Goal: Understand process/instructions

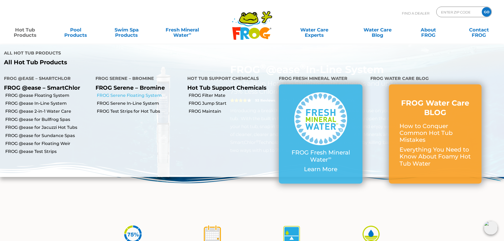
click at [117, 96] on link "FROG Serene Floating System" at bounding box center [140, 96] width 86 height 6
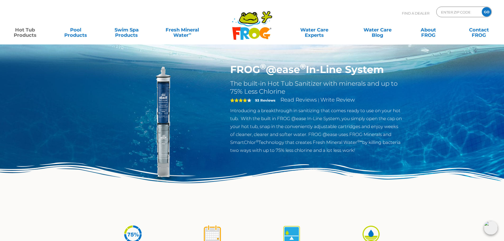
scroll to position [120, 0]
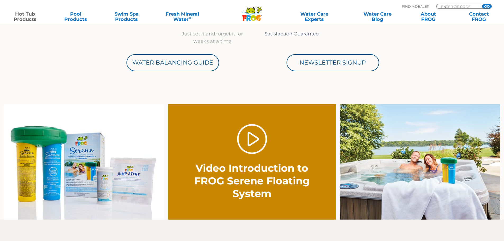
scroll to position [265, 0]
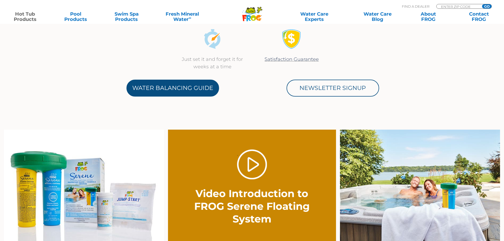
click at [175, 89] on link "Water Balancing Guide" at bounding box center [173, 88] width 93 height 17
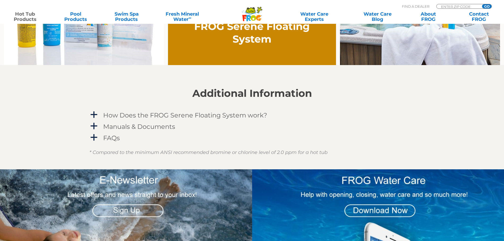
scroll to position [450, 0]
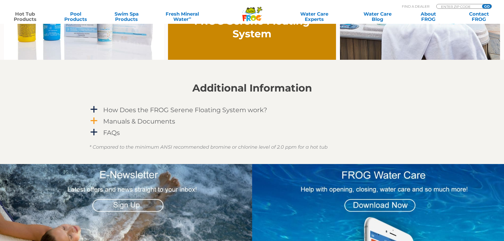
click at [97, 121] on span "a" at bounding box center [94, 121] width 8 height 8
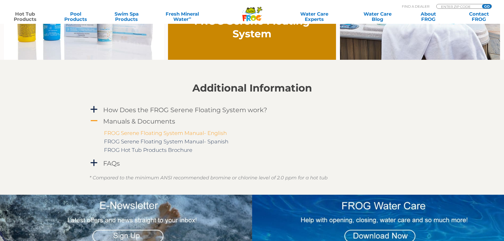
click at [131, 132] on link "FROG Serene Floating System Manual- English" at bounding box center [165, 133] width 123 height 6
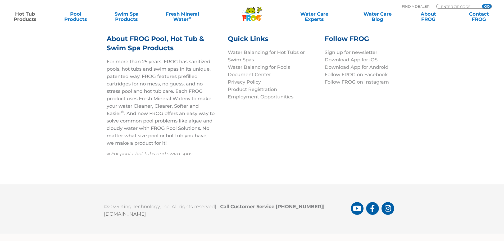
scroll to position [1664, 0]
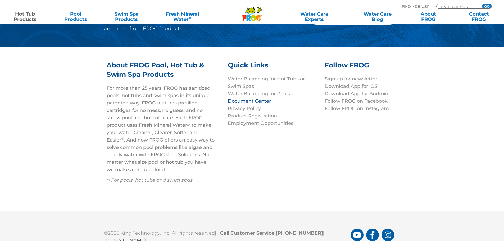
click at [266, 102] on link "Document Center" at bounding box center [249, 101] width 43 height 6
